Goal: Feedback & Contribution: Contribute content

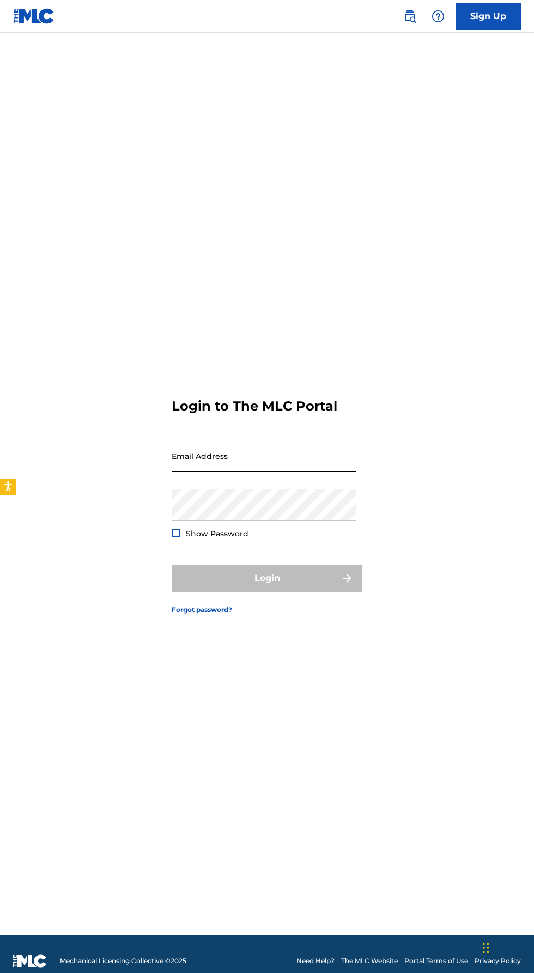
click at [204, 472] on input "Email Address" at bounding box center [264, 455] width 184 height 31
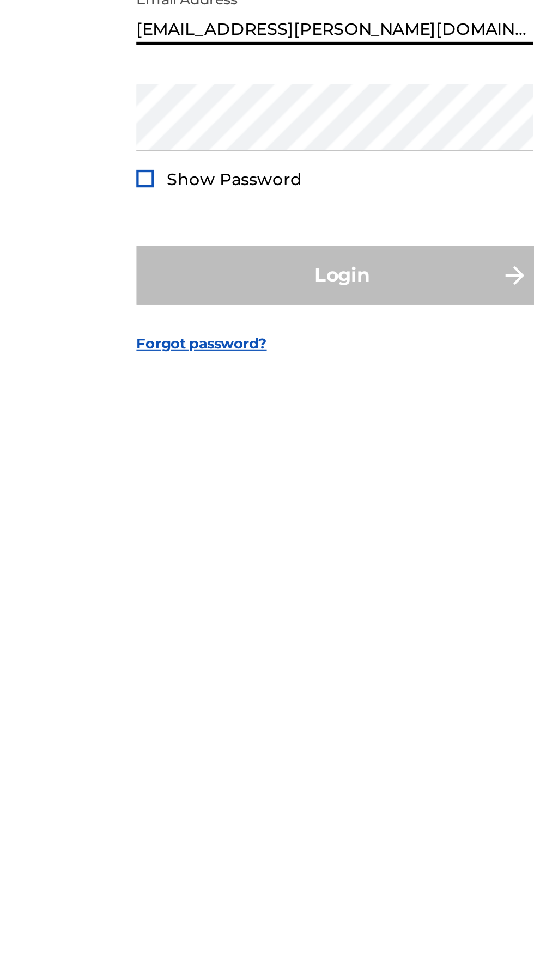
type input "[EMAIL_ADDRESS][PERSON_NAME][DOMAIN_NAME]"
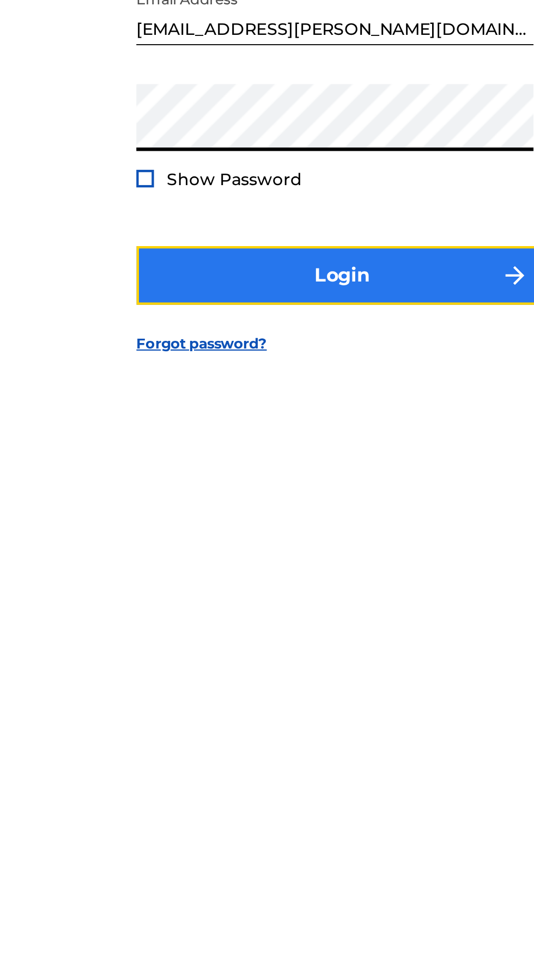
click at [221, 592] on button "Login" at bounding box center [267, 578] width 191 height 27
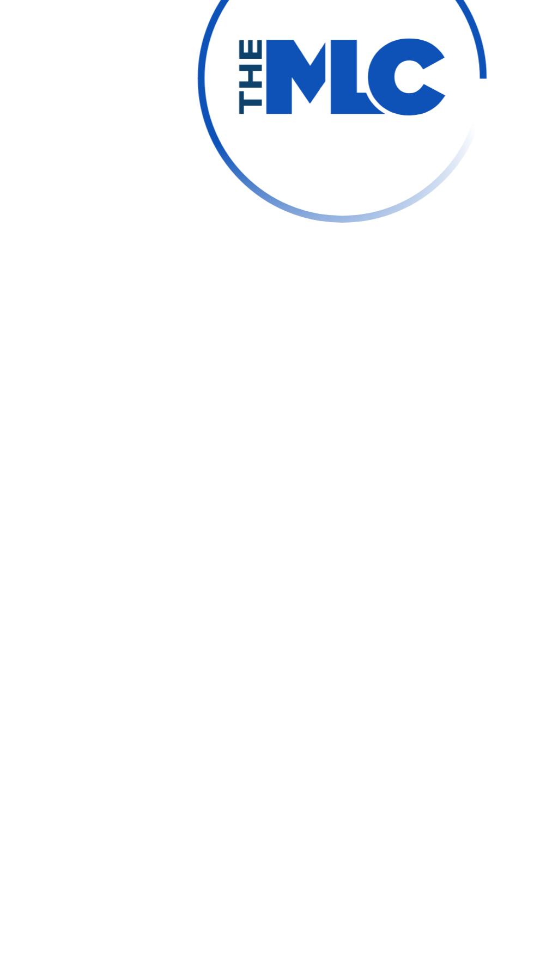
scroll to position [5, 0]
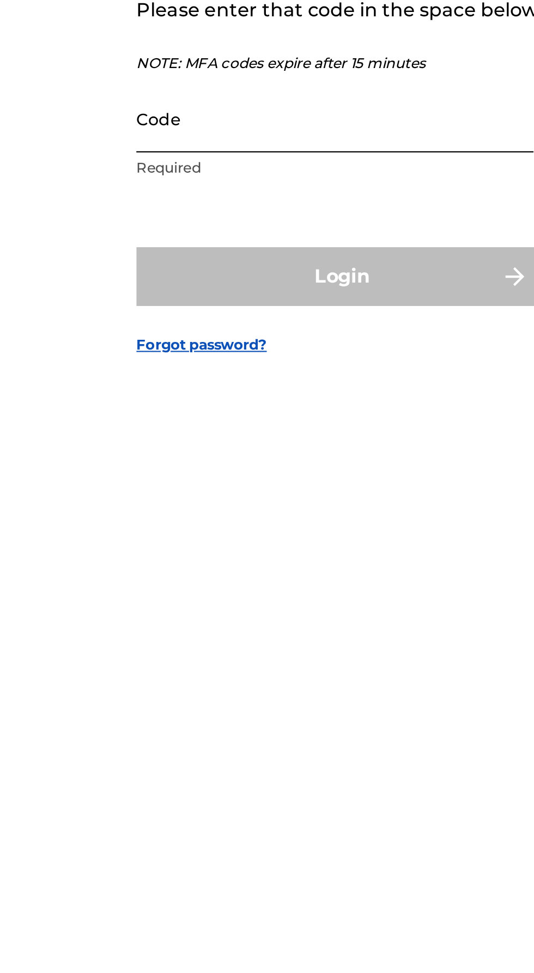
click at [206, 521] on input "Code" at bounding box center [264, 505] width 184 height 31
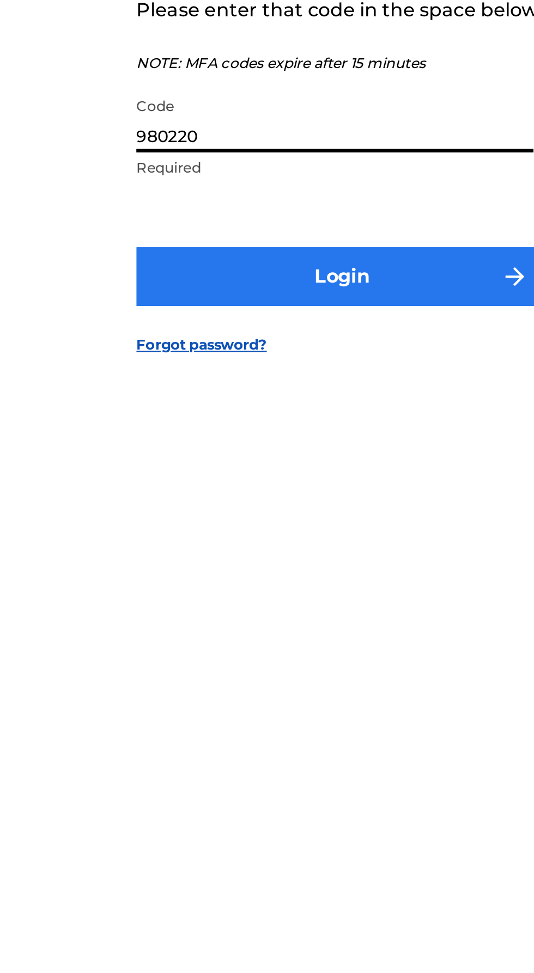
type input "980220"
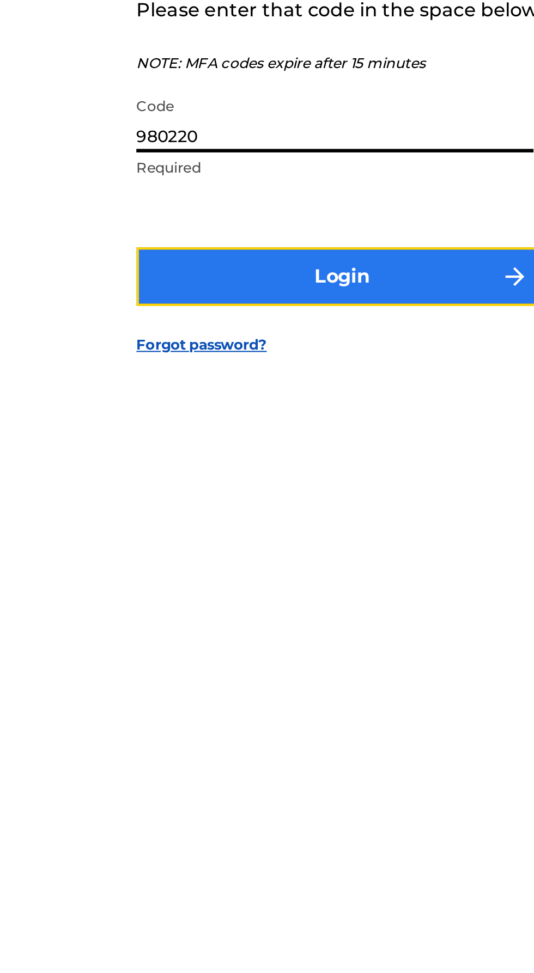
click at [197, 592] on button "Login" at bounding box center [267, 578] width 191 height 27
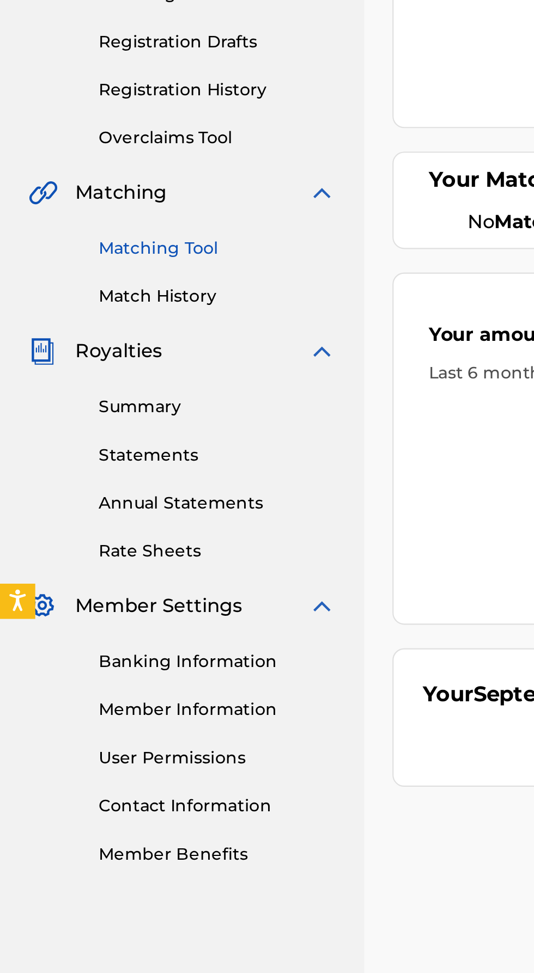
click at [59, 325] on link "Matching Tool" at bounding box center [101, 322] width 110 height 11
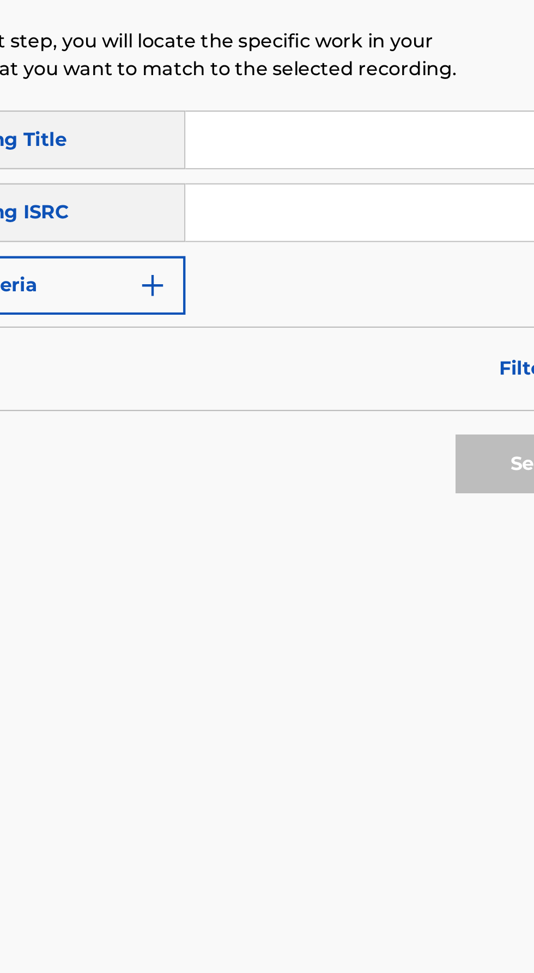
click at [354, 301] on input "Search Form" at bounding box center [417, 306] width 206 height 26
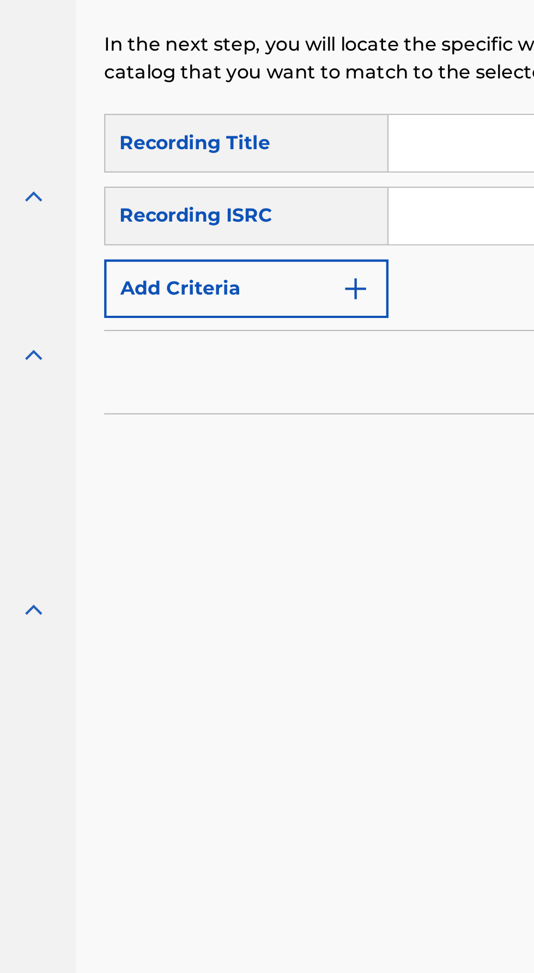
click at [342, 270] on input "Search Form" at bounding box center [417, 273] width 206 height 26
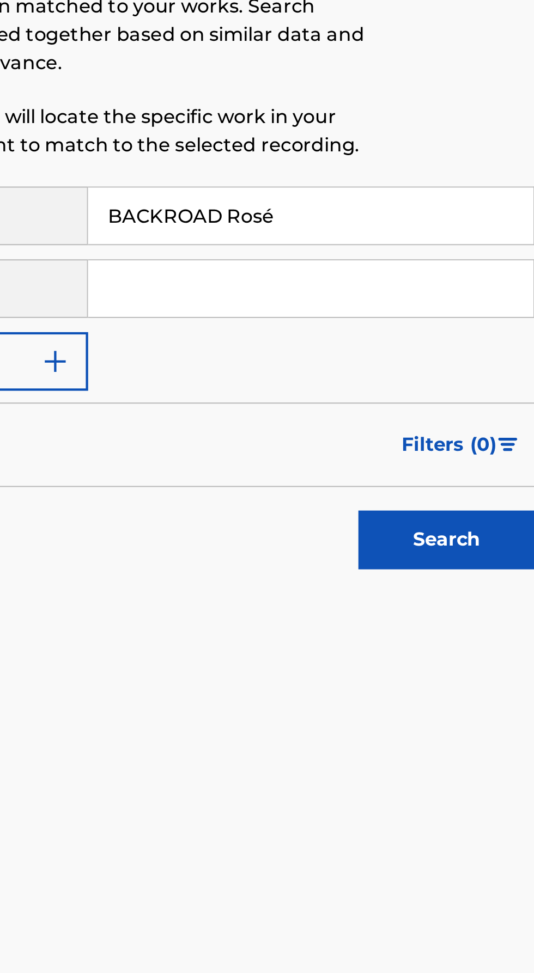
click at [372, 274] on input "BACKROAD Rosé" at bounding box center [417, 273] width 206 height 26
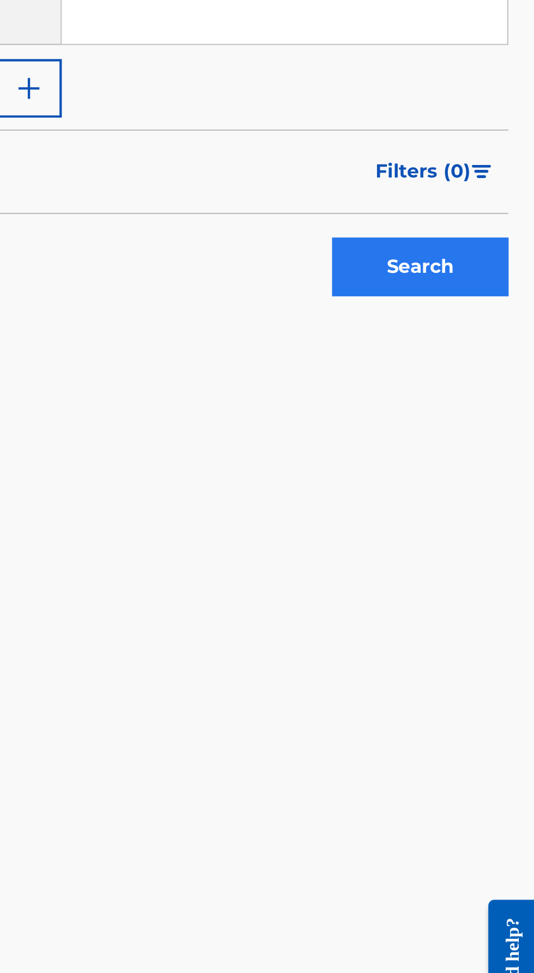
type input "Backroad Rosé"
click at [469, 419] on button "Search" at bounding box center [480, 422] width 82 height 27
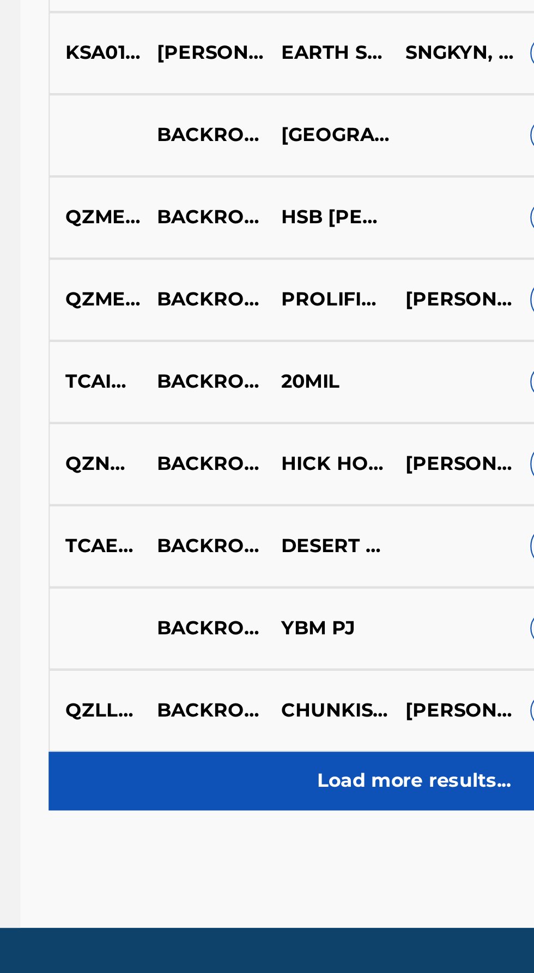
click at [348, 885] on p "Load more results..." at bounding box center [352, 879] width 90 height 13
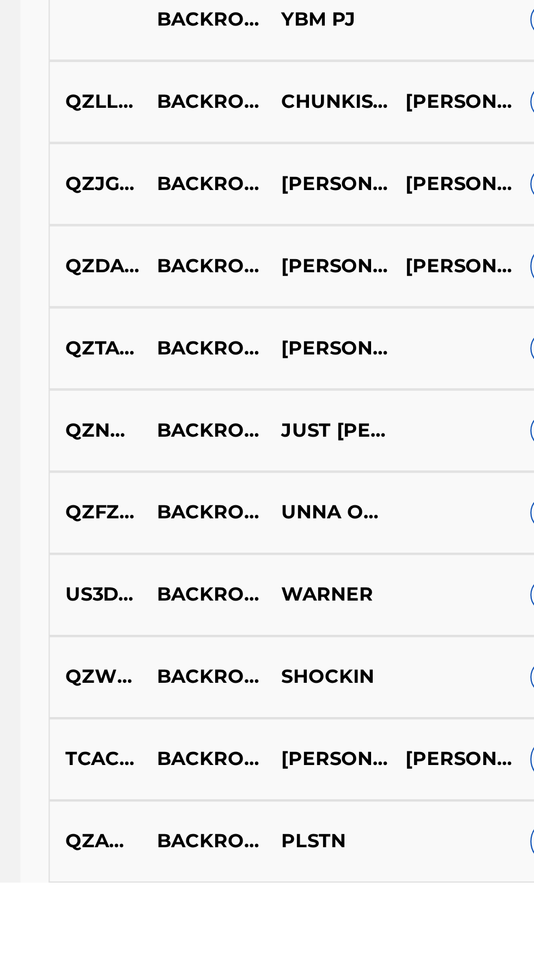
scroll to position [241, 0]
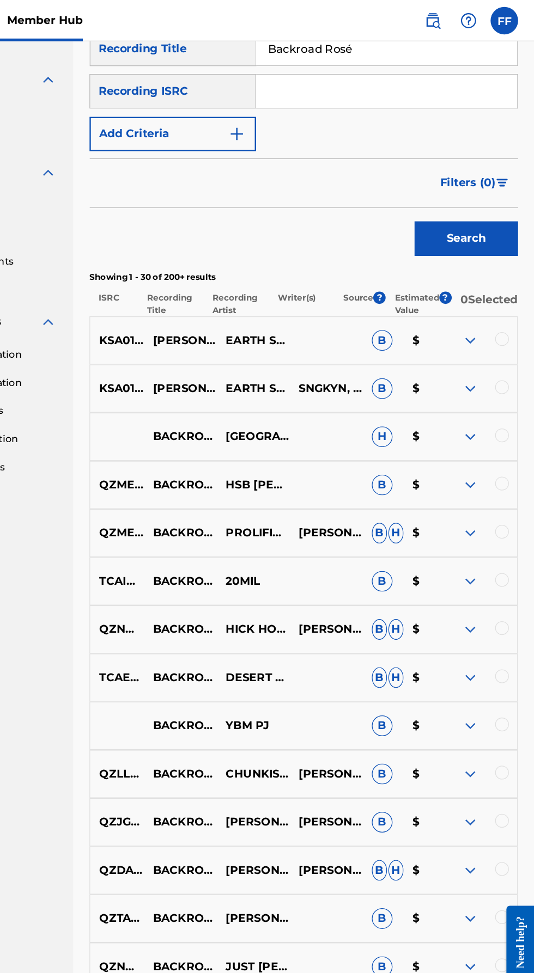
scroll to position [0, 0]
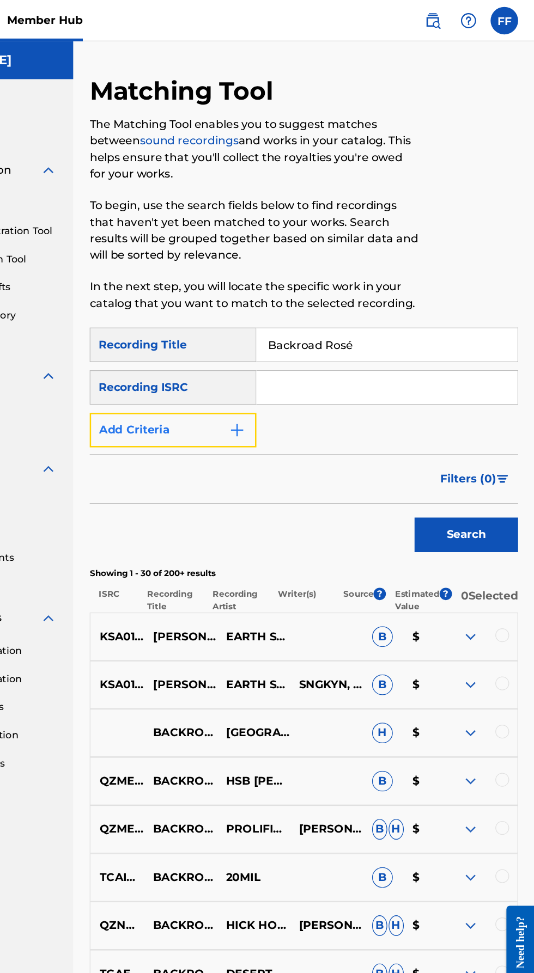
click at [286, 335] on button "Add Criteria" at bounding box center [248, 340] width 132 height 27
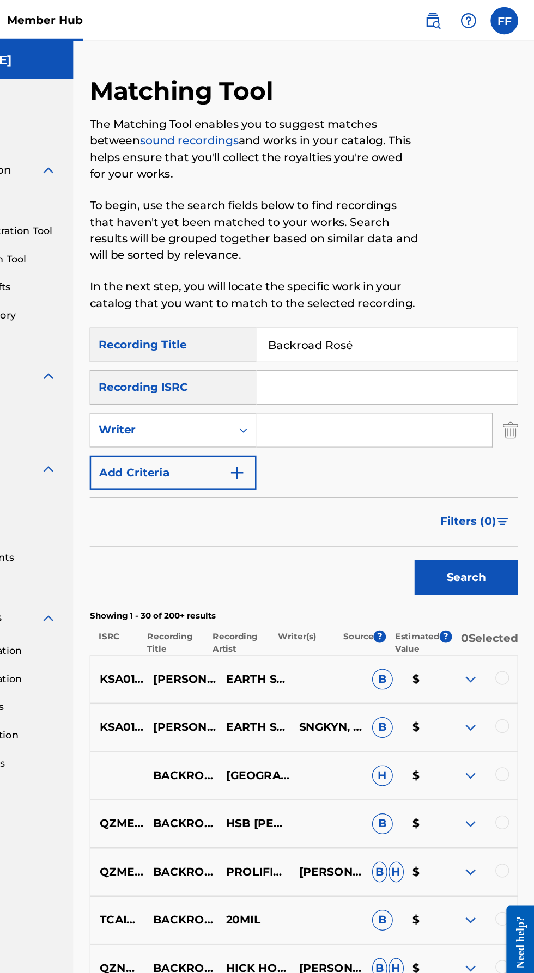
click at [363, 336] on input "Search Form" at bounding box center [407, 340] width 186 height 26
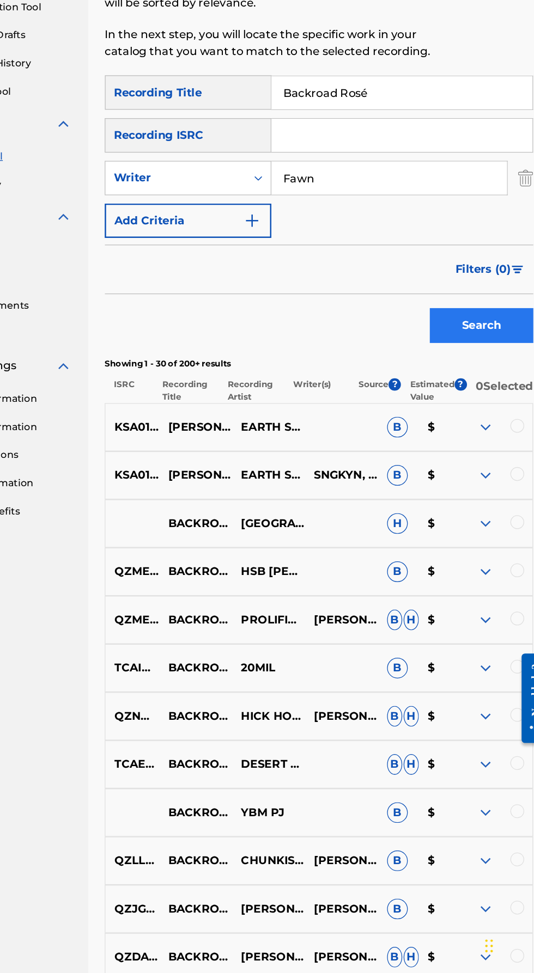
type input "Fawn"
click at [456, 452] on button "Search" at bounding box center [480, 456] width 82 height 27
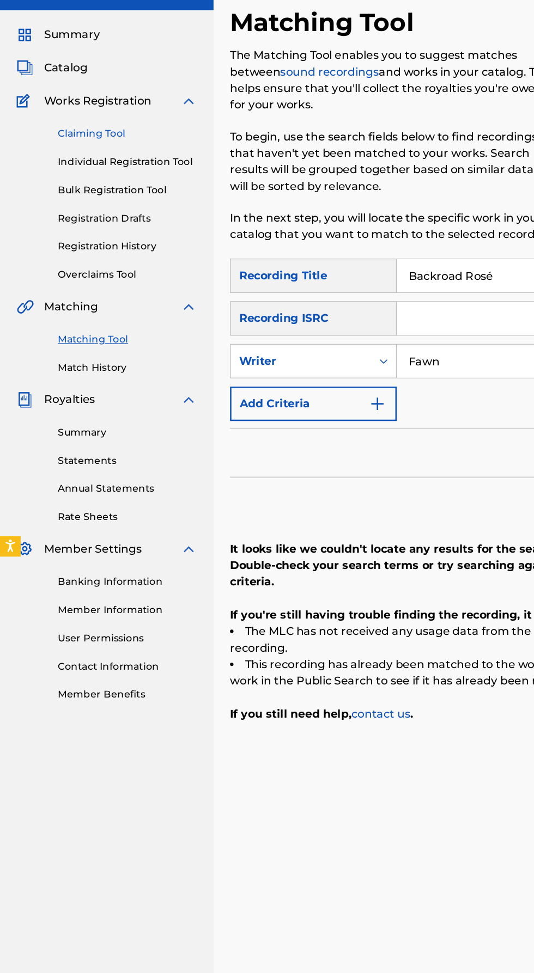
click at [61, 160] on link "Claiming Tool" at bounding box center [101, 160] width 110 height 11
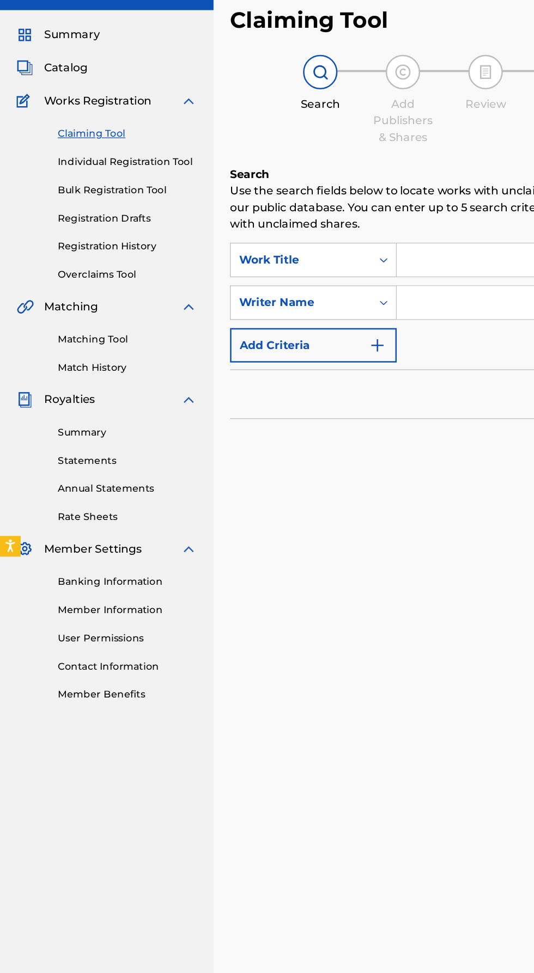
click at [48, 128] on span "Works Registration" at bounding box center [77, 134] width 85 height 13
click at [36, 137] on span "Works Registration" at bounding box center [77, 134] width 85 height 13
click at [81, 185] on link "Individual Registration Tool" at bounding box center [101, 182] width 110 height 11
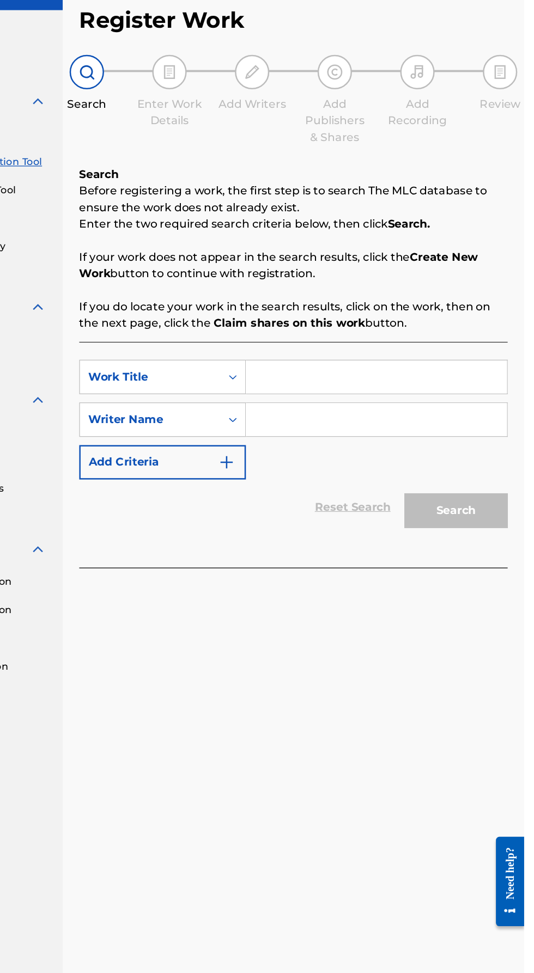
click at [345, 353] on input "Search Form" at bounding box center [417, 353] width 206 height 26
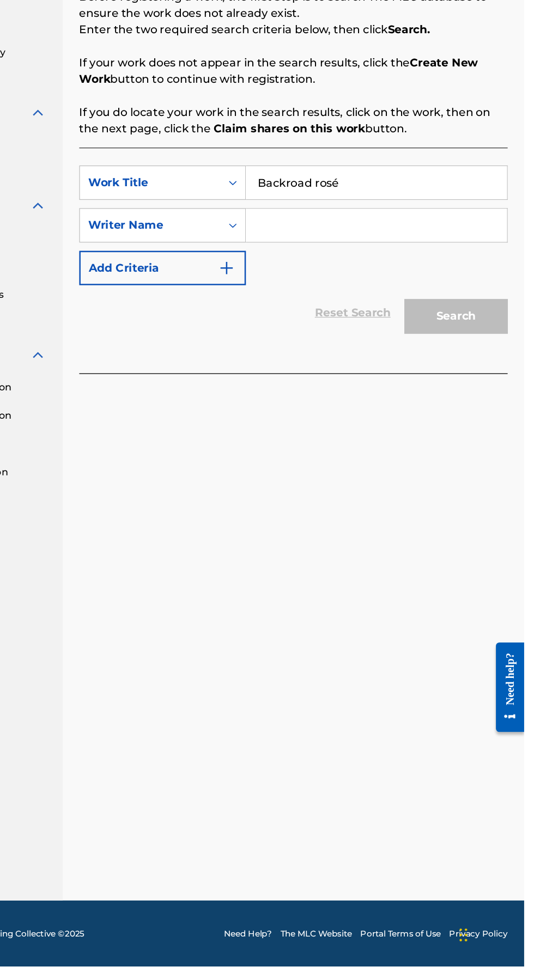
type input "Backroad rosé"
click at [356, 385] on input "Search Form" at bounding box center [417, 387] width 206 height 26
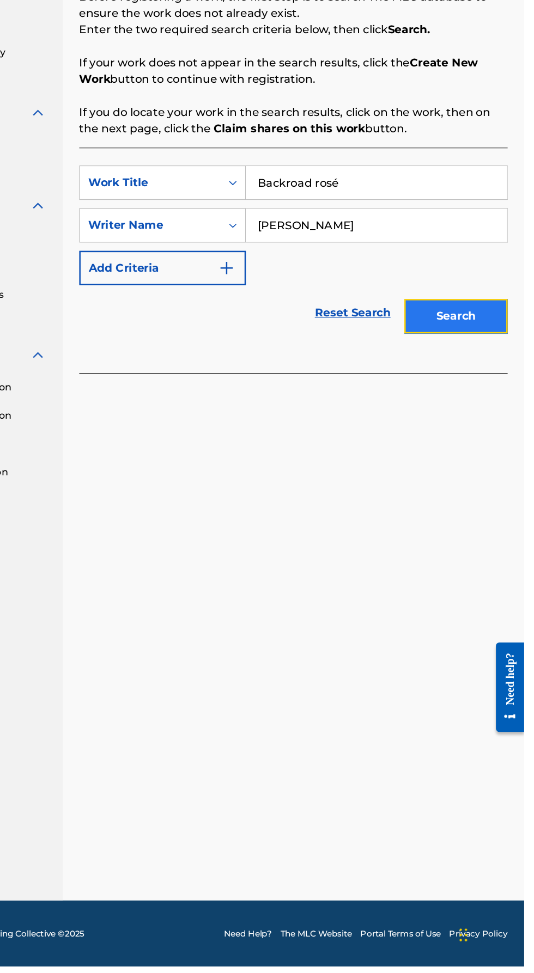
click at [483, 461] on button "Search" at bounding box center [480, 458] width 82 height 27
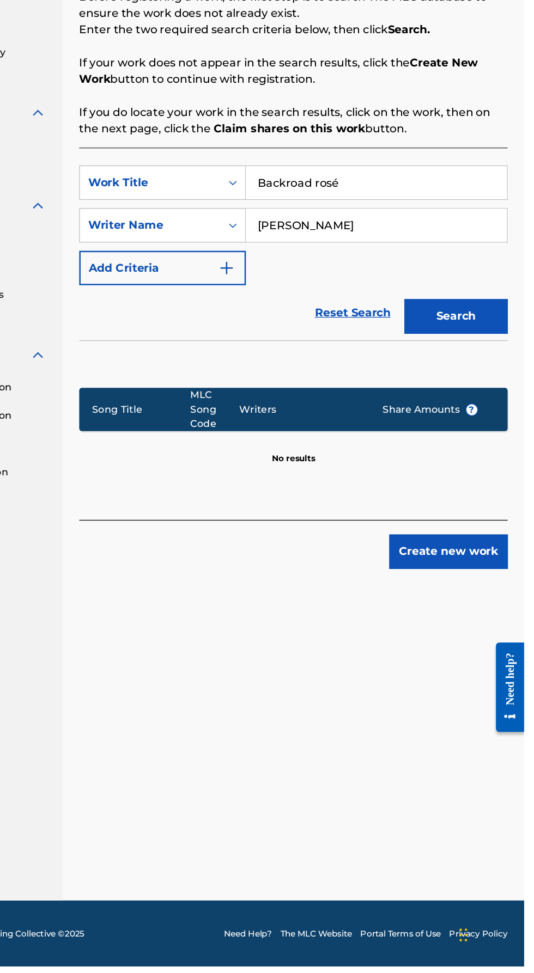
click at [417, 385] on input "[PERSON_NAME]" at bounding box center [417, 387] width 206 height 26
type input "Fa"
click at [488, 446] on button "Search" at bounding box center [480, 458] width 82 height 27
click at [405, 385] on input "[PERSON_NAME]" at bounding box center [417, 387] width 206 height 26
type input "M"
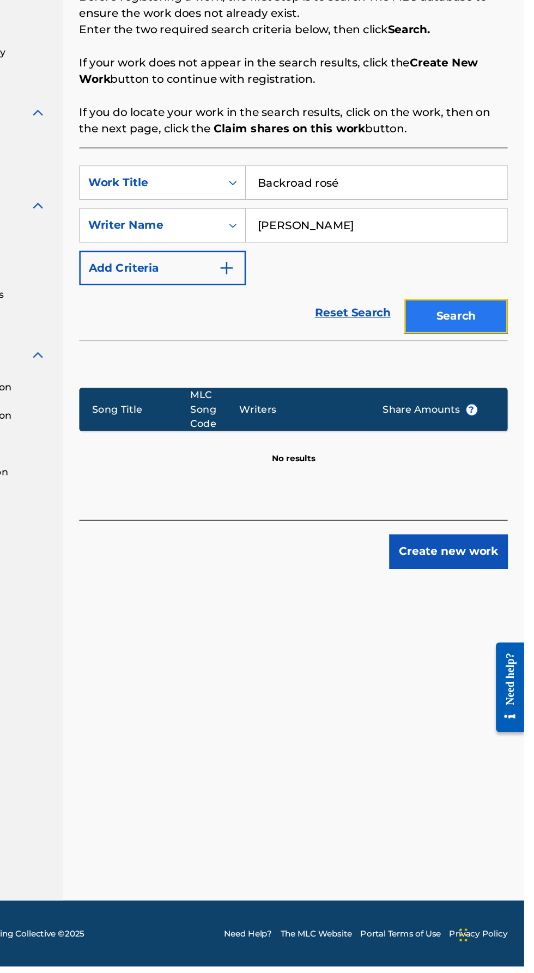
click at [489, 457] on button "Search" at bounding box center [480, 458] width 82 height 27
click at [368, 387] on input "[PERSON_NAME]" at bounding box center [417, 387] width 206 height 26
click at [322, 387] on input "[PERSON_NAME]" at bounding box center [417, 387] width 206 height 26
type input "[PERSON_NAME]"
click at [476, 455] on button "Search" at bounding box center [480, 458] width 82 height 27
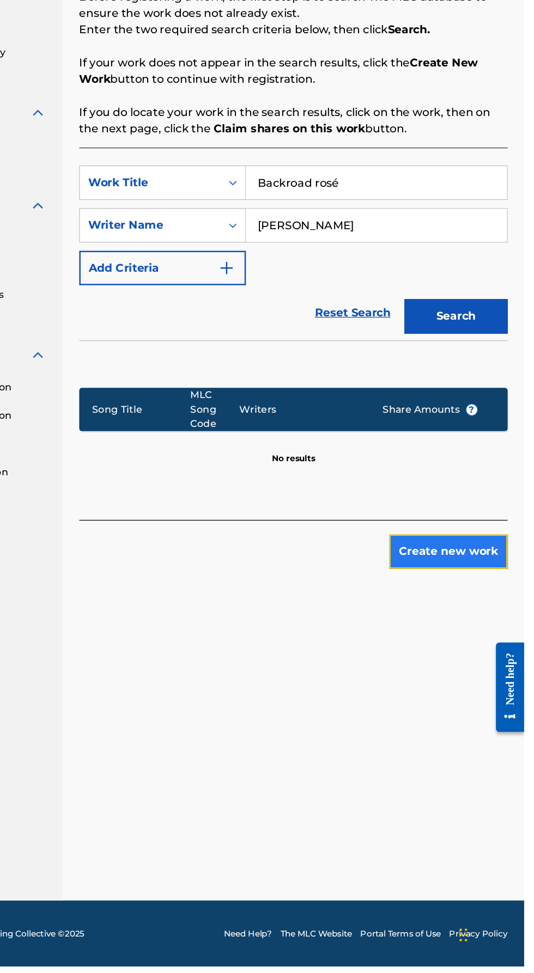
click at [460, 643] on button "Create new work" at bounding box center [474, 644] width 94 height 27
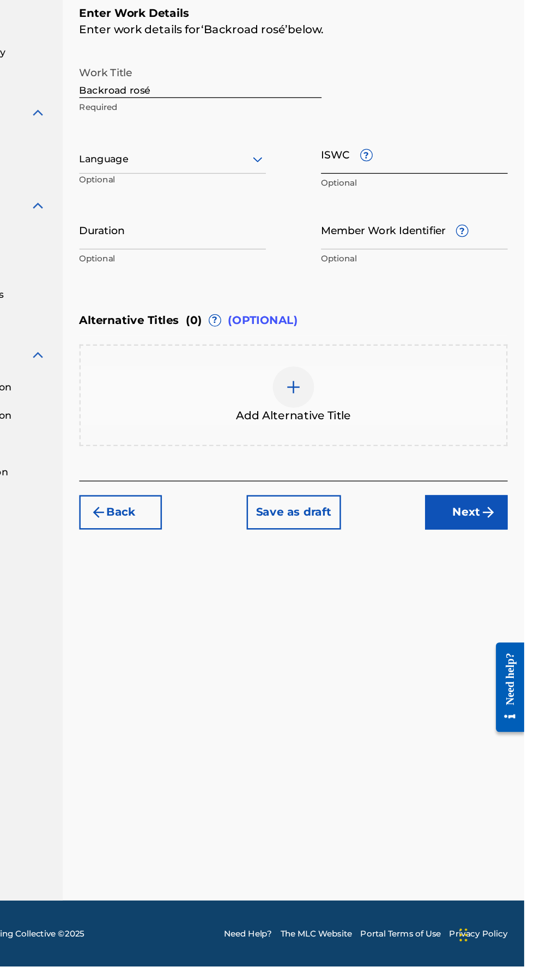
click at [446, 338] on input "ISWC ?" at bounding box center [447, 330] width 148 height 31
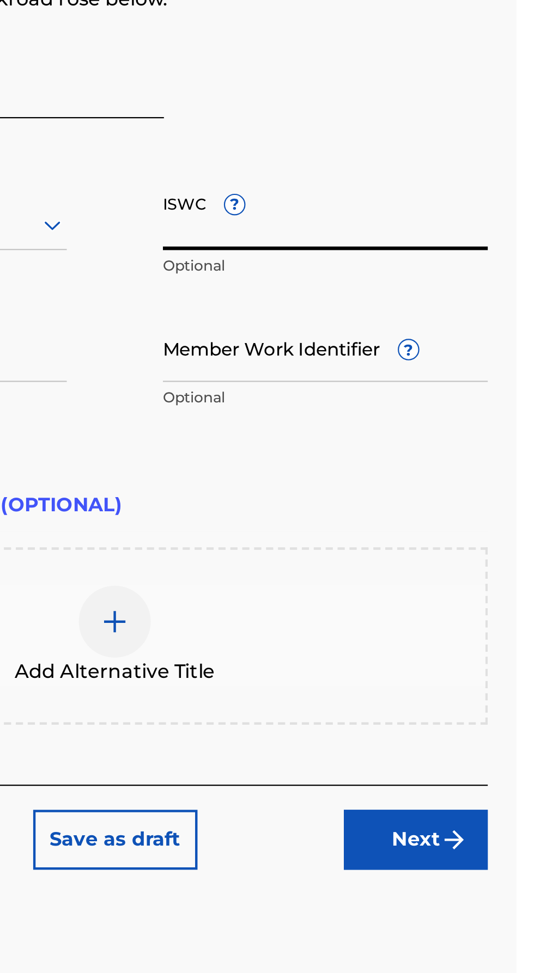
click at [410, 318] on input "ISWC ?" at bounding box center [447, 330] width 148 height 31
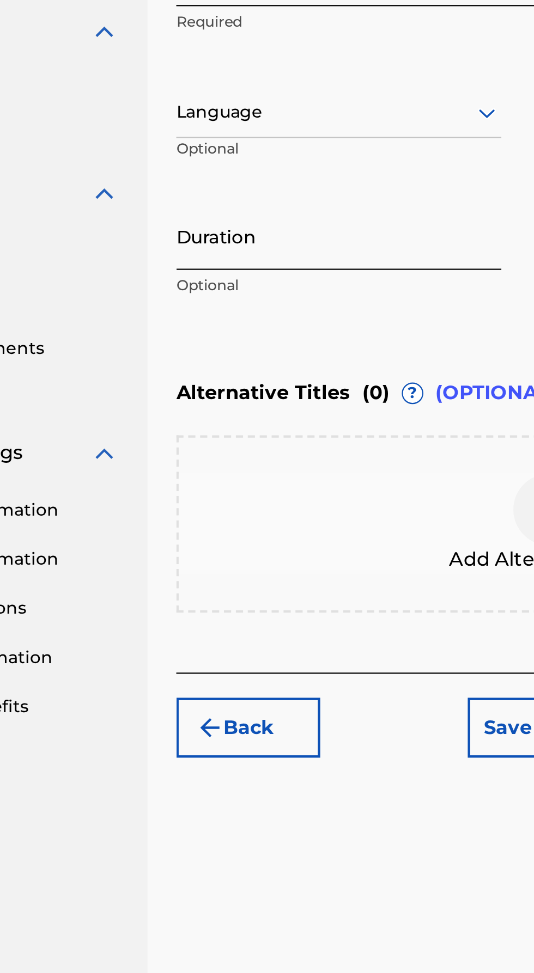
click at [194, 395] on input "Duration" at bounding box center [256, 390] width 148 height 31
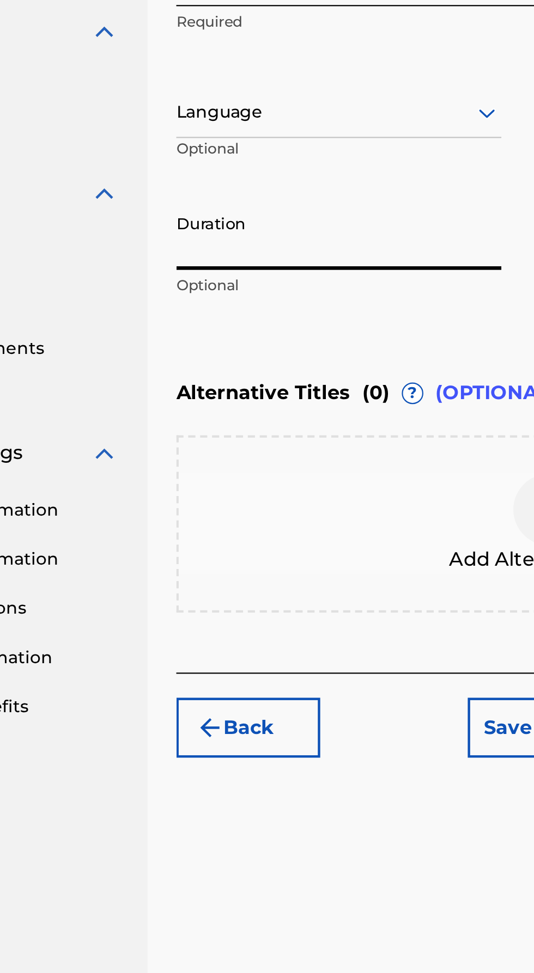
type input "3"
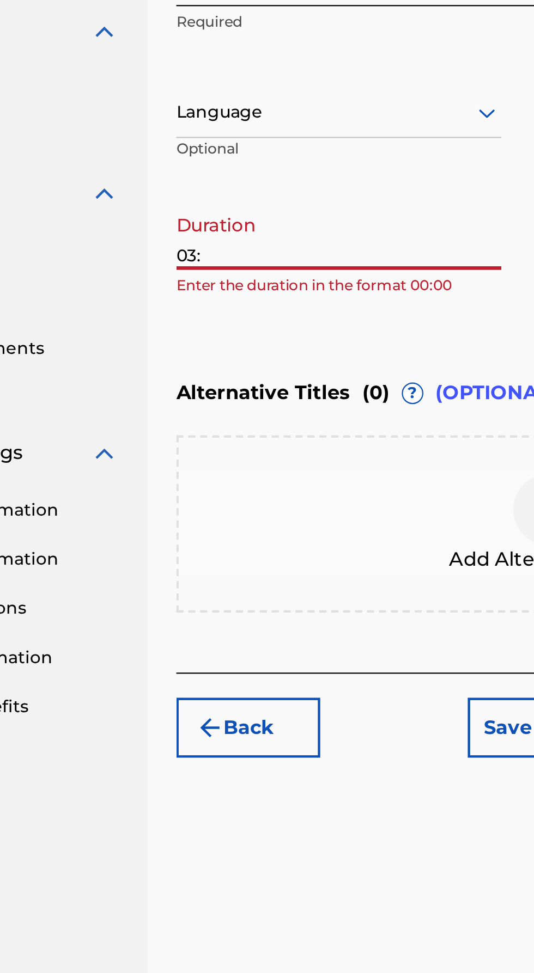
type input "03:"
